Goal: Information Seeking & Learning: Learn about a topic

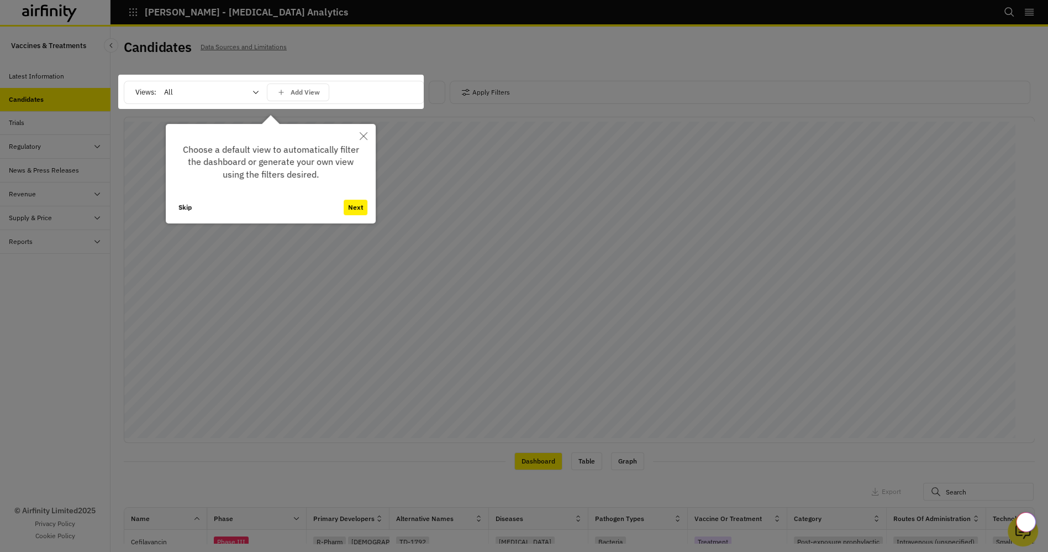
click at [365, 135] on icon "Close" at bounding box center [364, 136] width 8 height 8
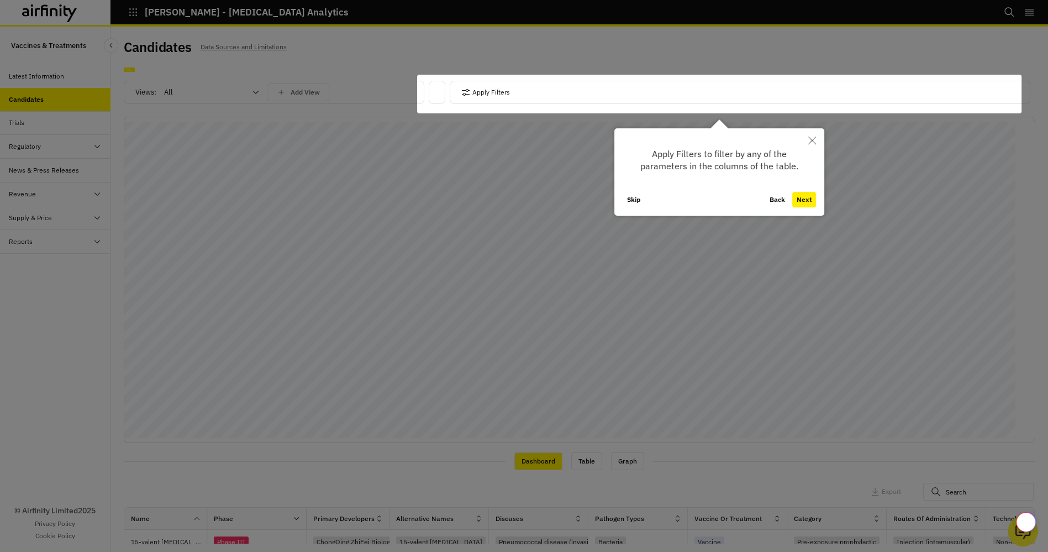
click at [809, 136] on button "Close" at bounding box center [812, 140] width 24 height 24
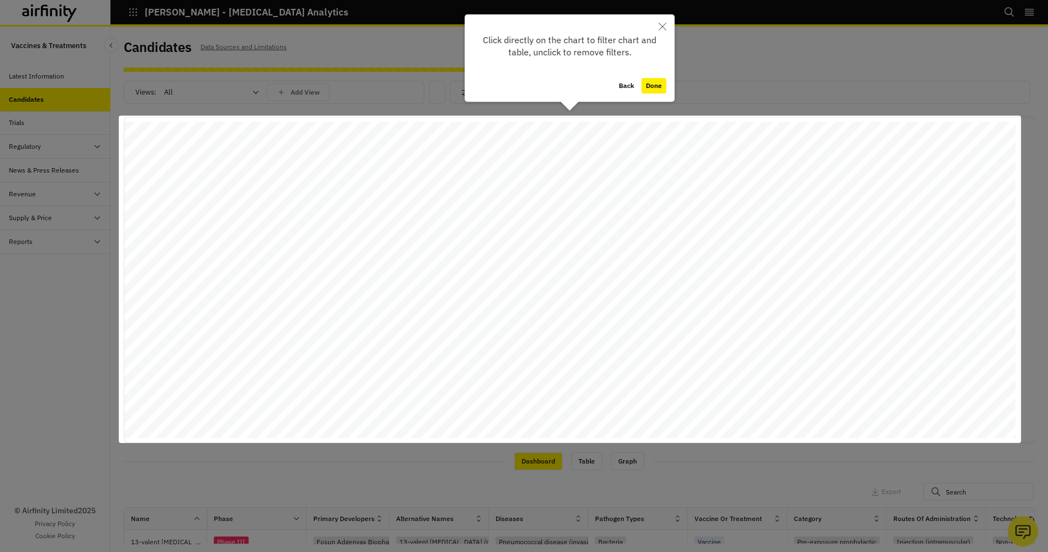
click at [647, 83] on button "Done" at bounding box center [654, 85] width 25 height 15
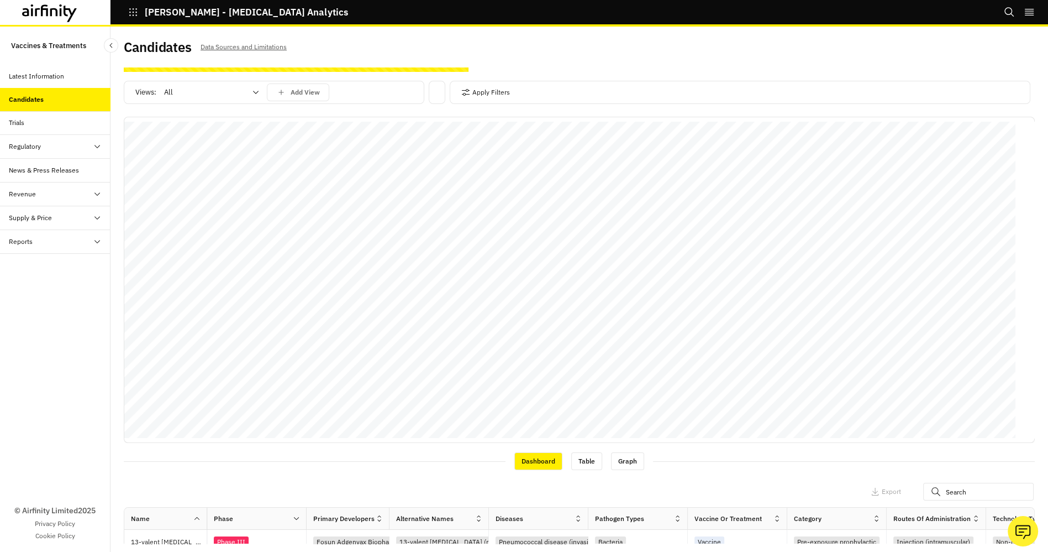
click at [177, 97] on div at bounding box center [205, 92] width 82 height 13
click at [181, 134] on div "Vaccines" at bounding box center [212, 139] width 106 height 20
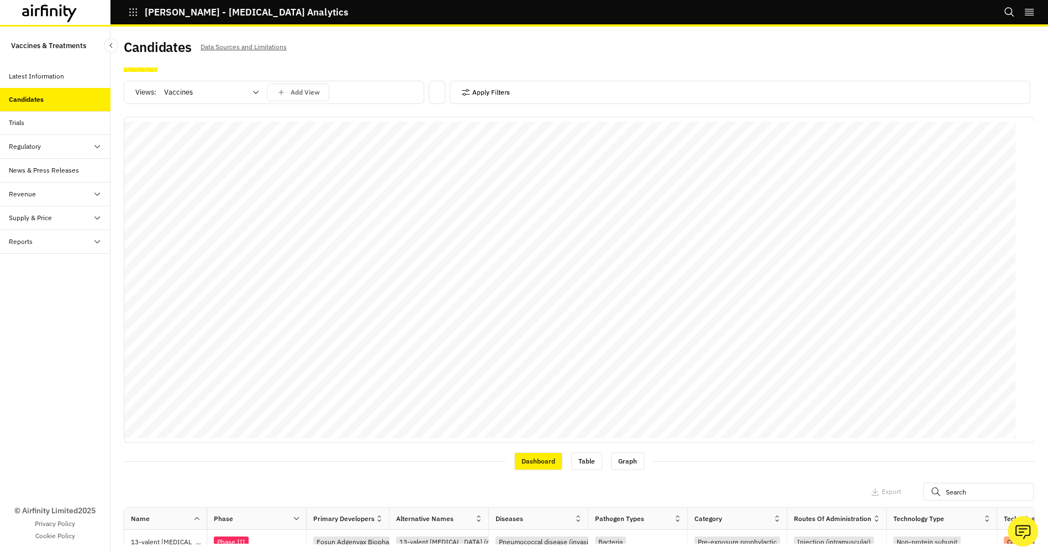
drag, startPoint x: 506, startPoint y: 97, endPoint x: 498, endPoint y: 96, distance: 7.8
click at [505, 98] on div "Apply Filters" at bounding box center [740, 92] width 581 height 23
click at [492, 92] on button "Apply Filters" at bounding box center [485, 92] width 49 height 18
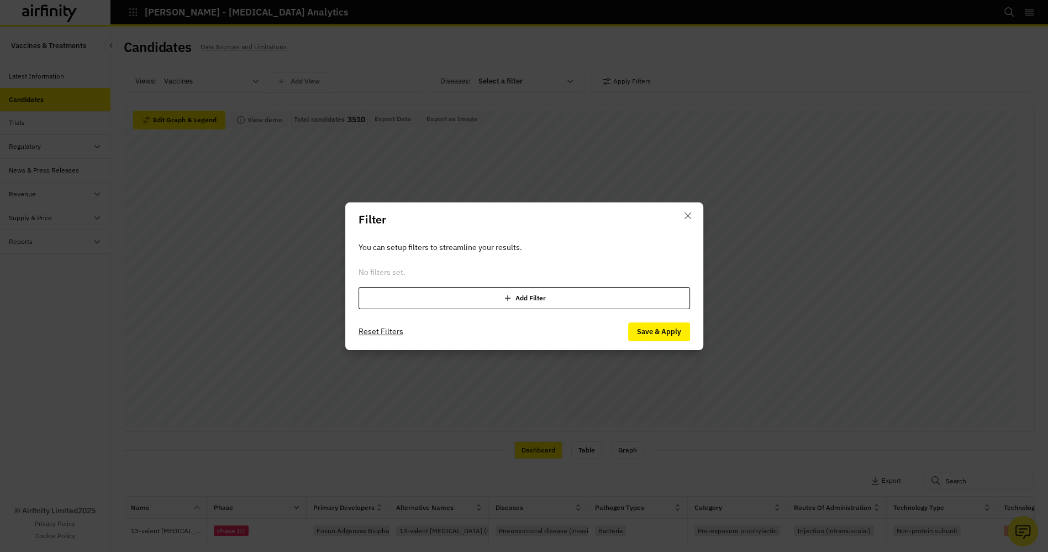
click at [523, 297] on div "Add Filter" at bounding box center [525, 298] width 332 height 22
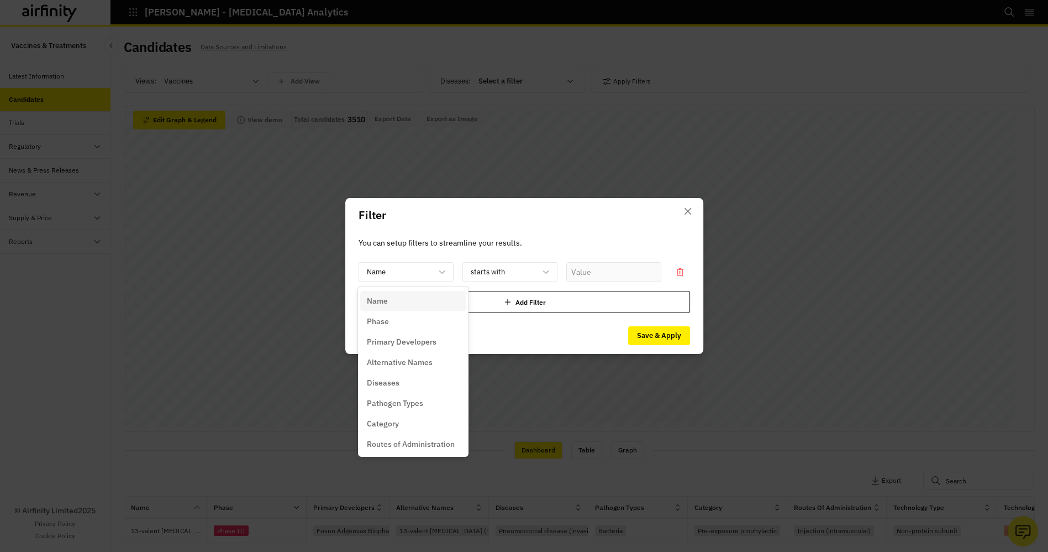
drag, startPoint x: 450, startPoint y: 274, endPoint x: 442, endPoint y: 284, distance: 12.6
click at [449, 274] on div "Name" at bounding box center [406, 272] width 95 height 20
drag, startPoint x: 422, startPoint y: 320, endPoint x: 471, endPoint y: 304, distance: 52.3
click at [423, 320] on div "Phase" at bounding box center [413, 322] width 93 height 12
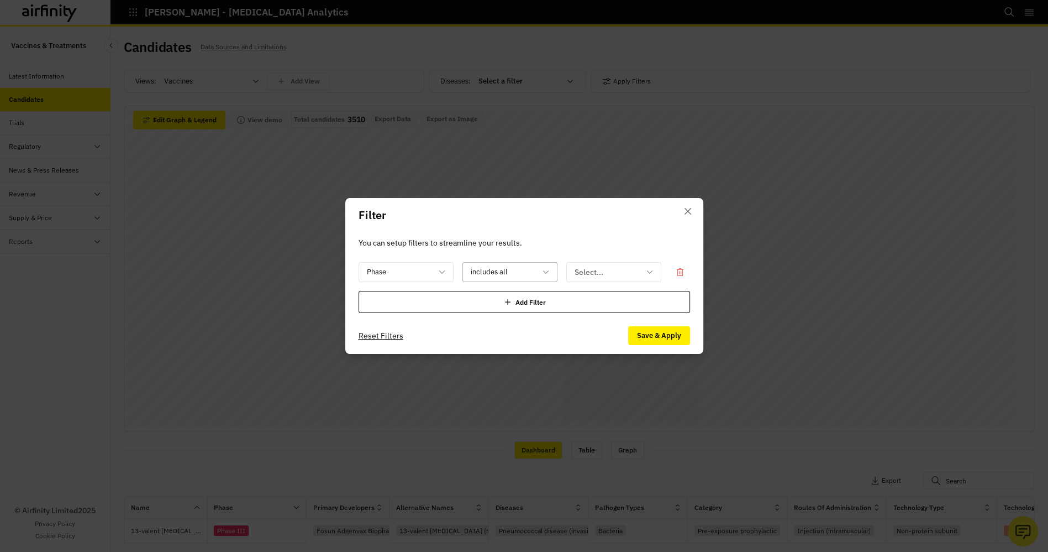
click at [511, 276] on div at bounding box center [503, 272] width 65 height 14
click at [598, 271] on div at bounding box center [607, 272] width 65 height 14
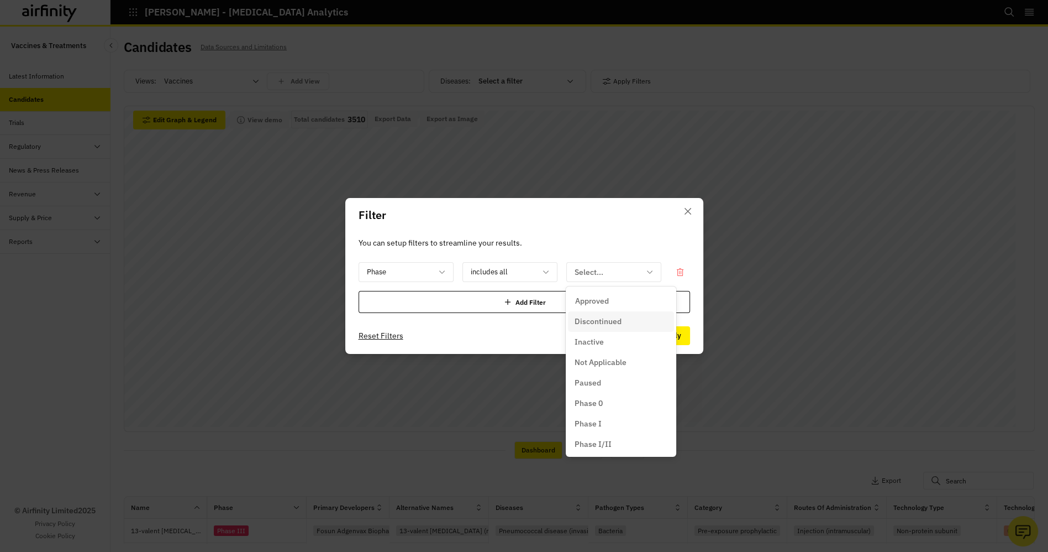
drag, startPoint x: 617, startPoint y: 319, endPoint x: 618, endPoint y: 296, distance: 23.2
click at [617, 320] on p "Discontinued" at bounding box center [598, 322] width 47 height 12
click at [649, 275] on icon at bounding box center [649, 271] width 9 height 9
click at [597, 341] on p "Inactive" at bounding box center [589, 342] width 29 height 12
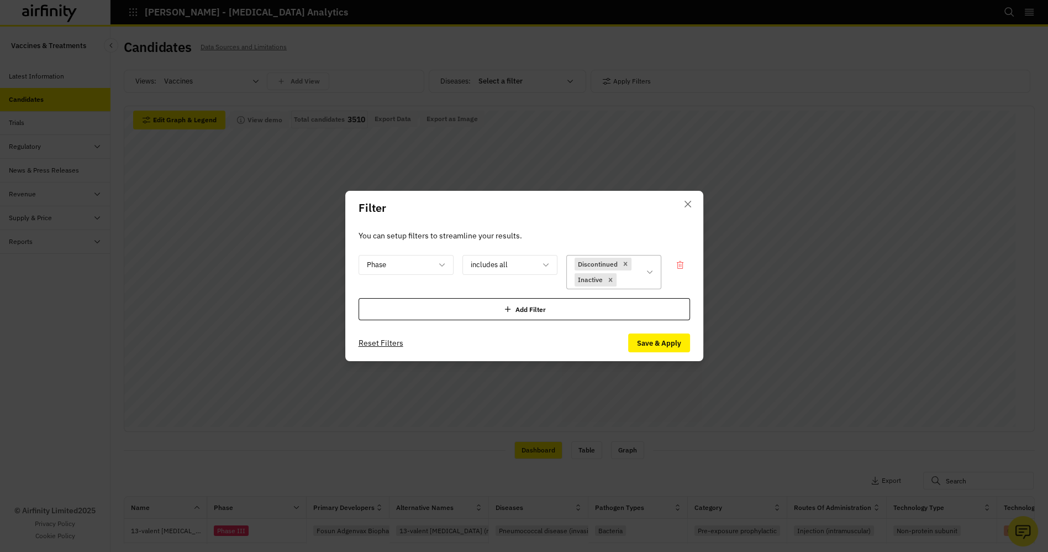
click at [534, 311] on div "Add Filter" at bounding box center [525, 309] width 332 height 22
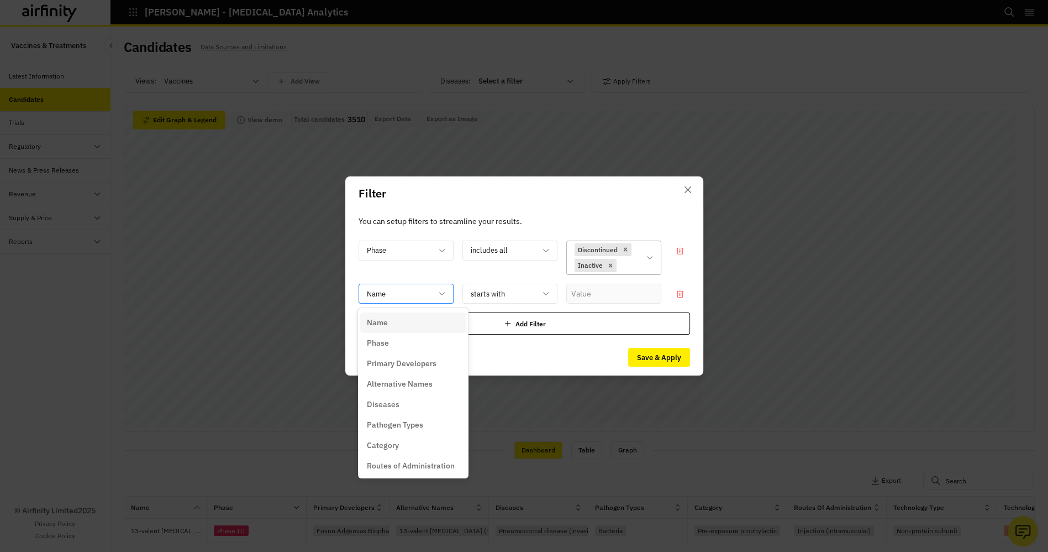
click at [420, 300] on div at bounding box center [399, 294] width 65 height 14
click at [416, 364] on p "Primary Developers" at bounding box center [402, 364] width 70 height 12
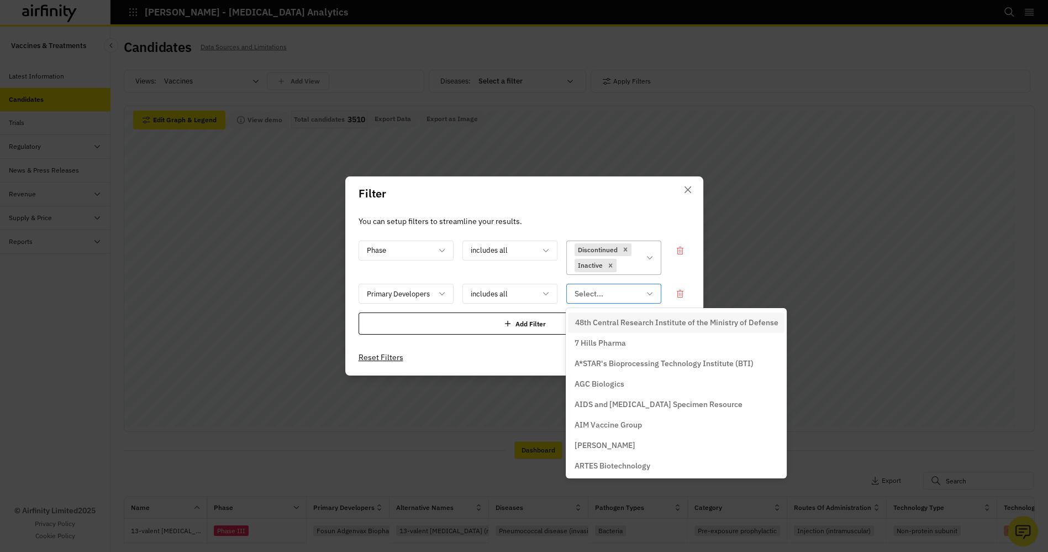
click at [599, 295] on div at bounding box center [607, 294] width 65 height 14
click at [544, 291] on icon at bounding box center [546, 293] width 9 height 9
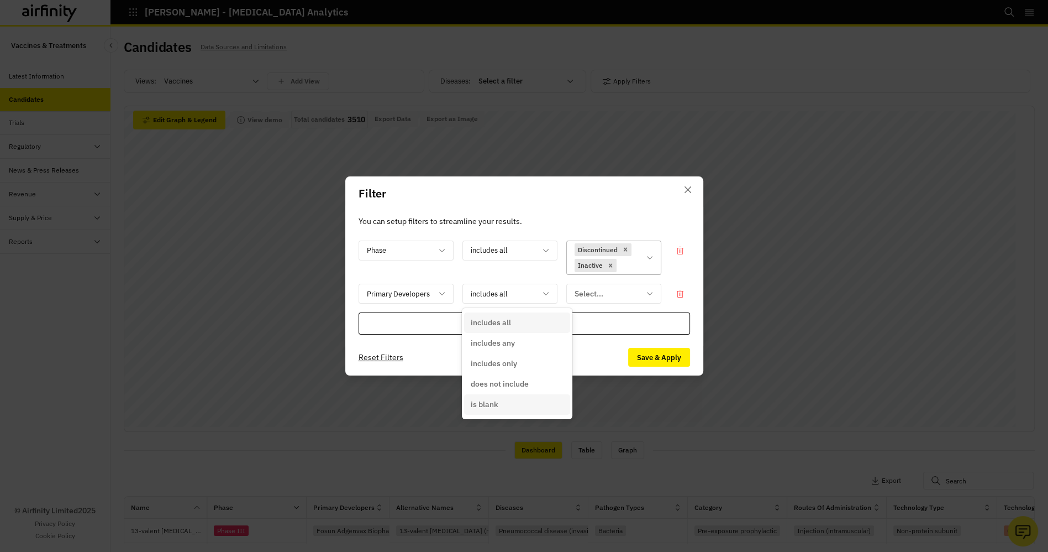
click at [489, 407] on p "is blank" at bounding box center [485, 404] width 28 height 12
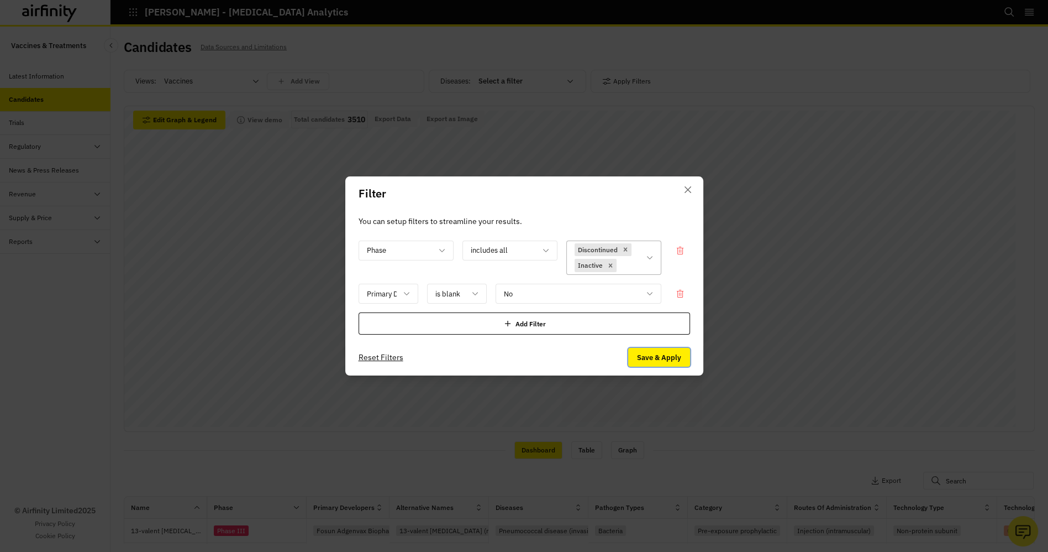
click at [668, 353] on button "Save & Apply" at bounding box center [659, 357] width 62 height 19
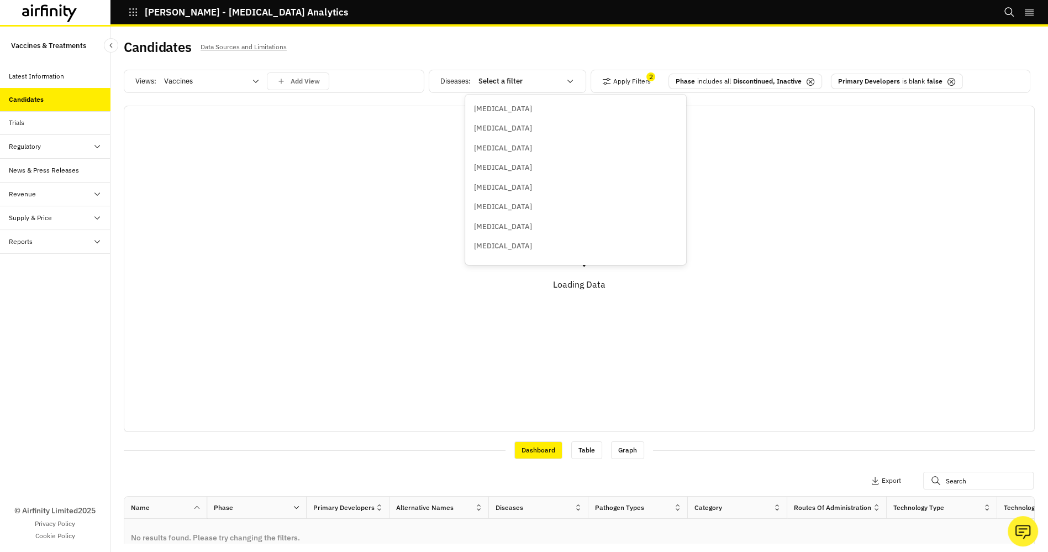
click at [507, 83] on div at bounding box center [520, 81] width 82 height 13
click at [540, 152] on p "Clostridioides [MEDICAL_DATA]" at bounding box center [526, 150] width 104 height 11
